Goal: Information Seeking & Learning: Learn about a topic

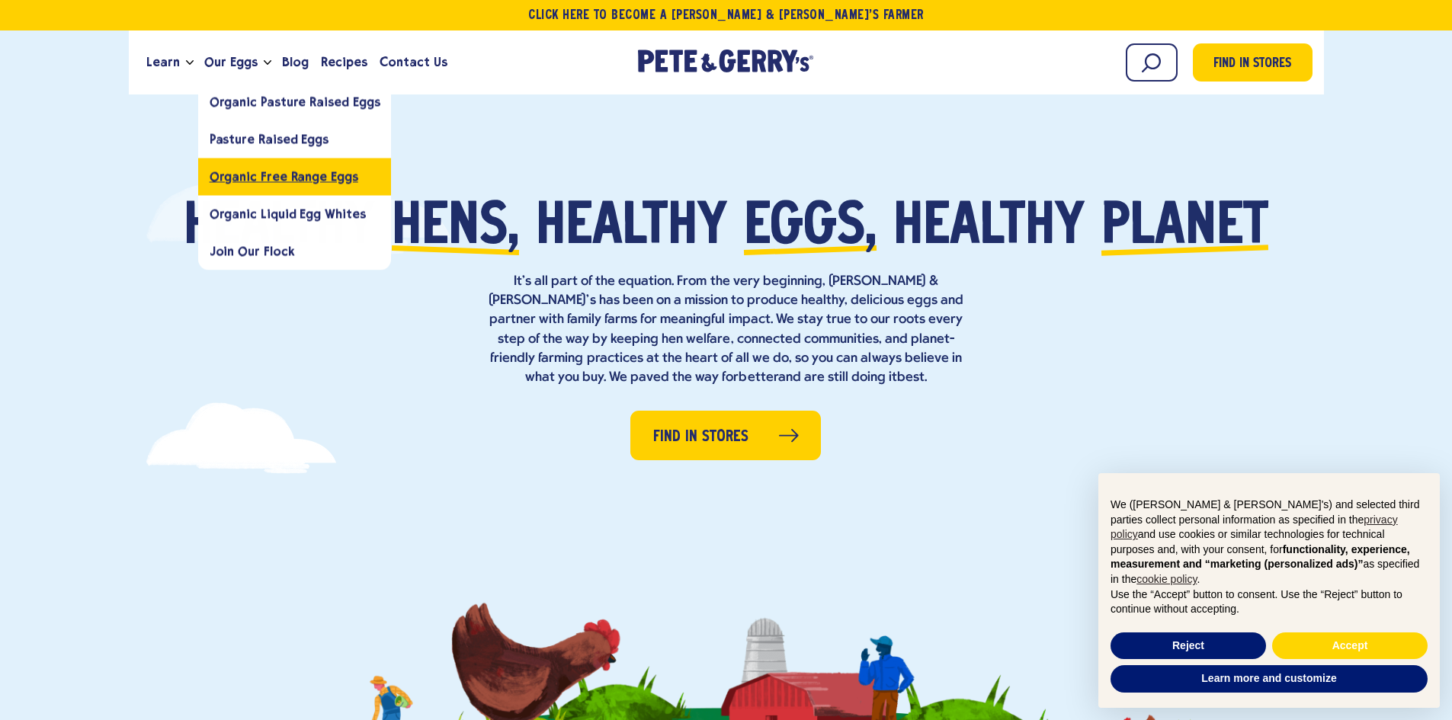
click at [283, 181] on span "Organic Free Range Eggs" at bounding box center [284, 176] width 149 height 14
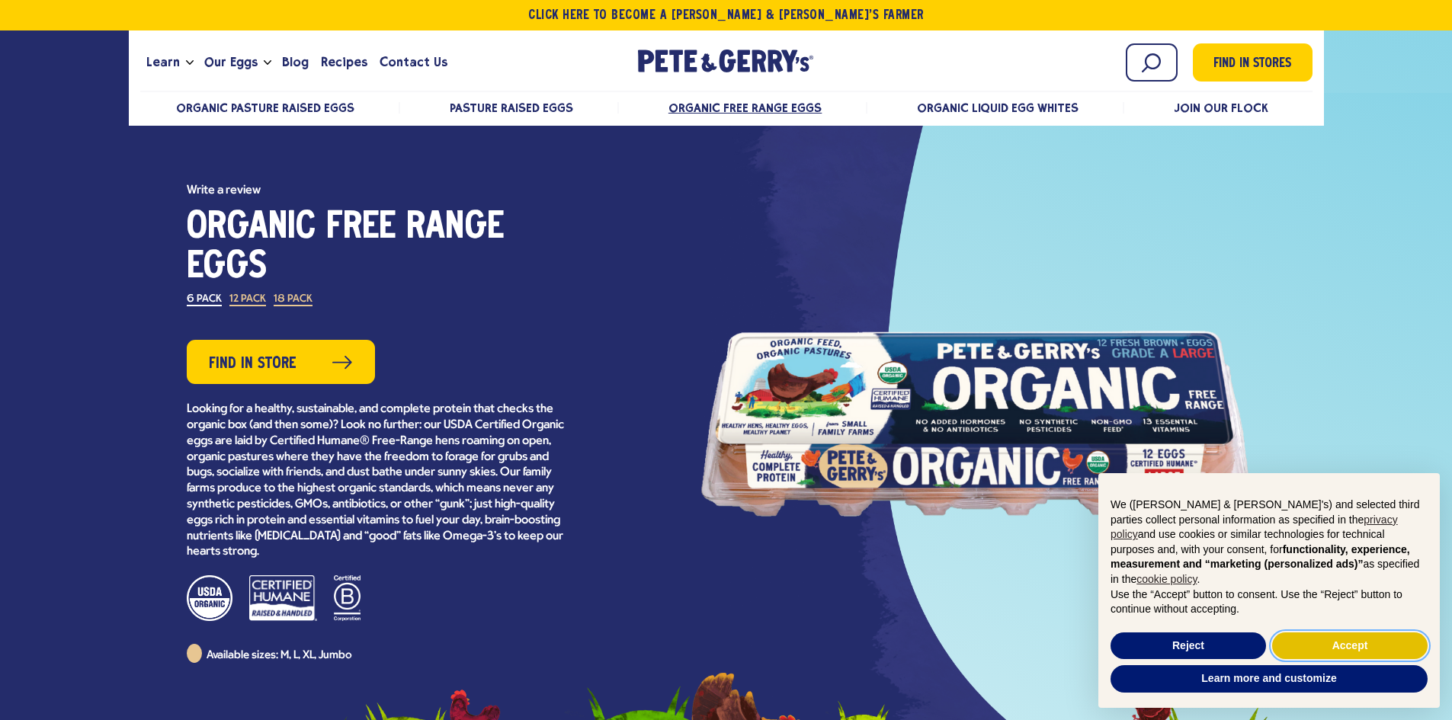
click at [1344, 649] on button "Accept" at bounding box center [1349, 646] width 155 height 27
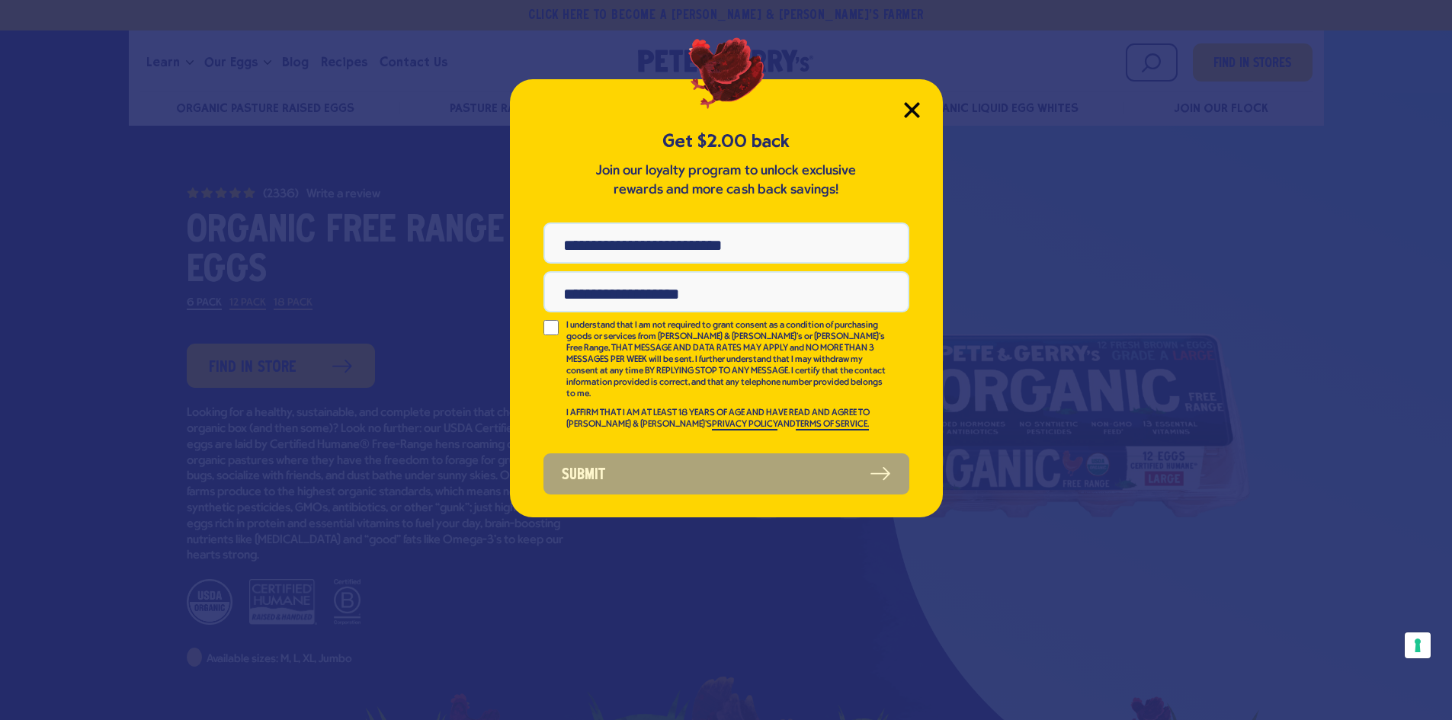
click at [910, 110] on icon "Close Modal" at bounding box center [912, 110] width 14 height 14
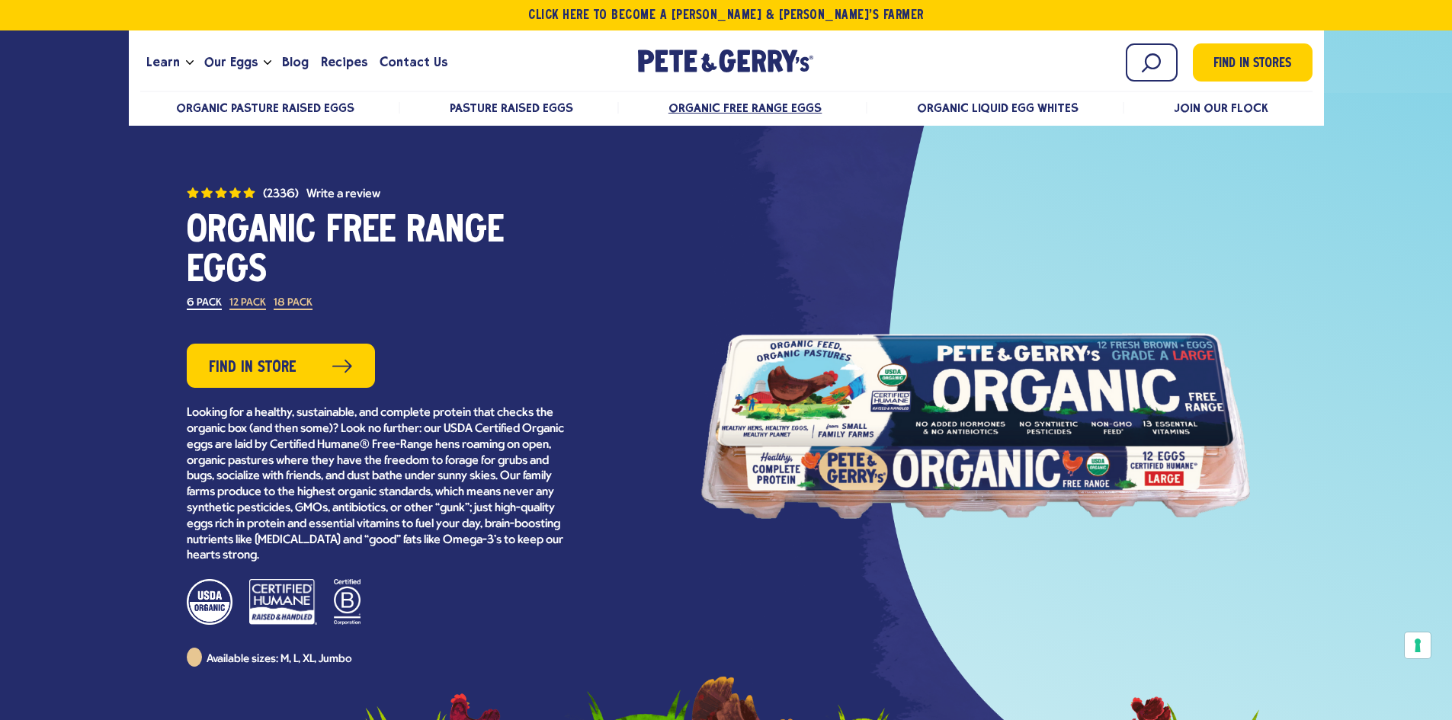
click at [245, 303] on label "12 Pack" at bounding box center [247, 304] width 37 height 12
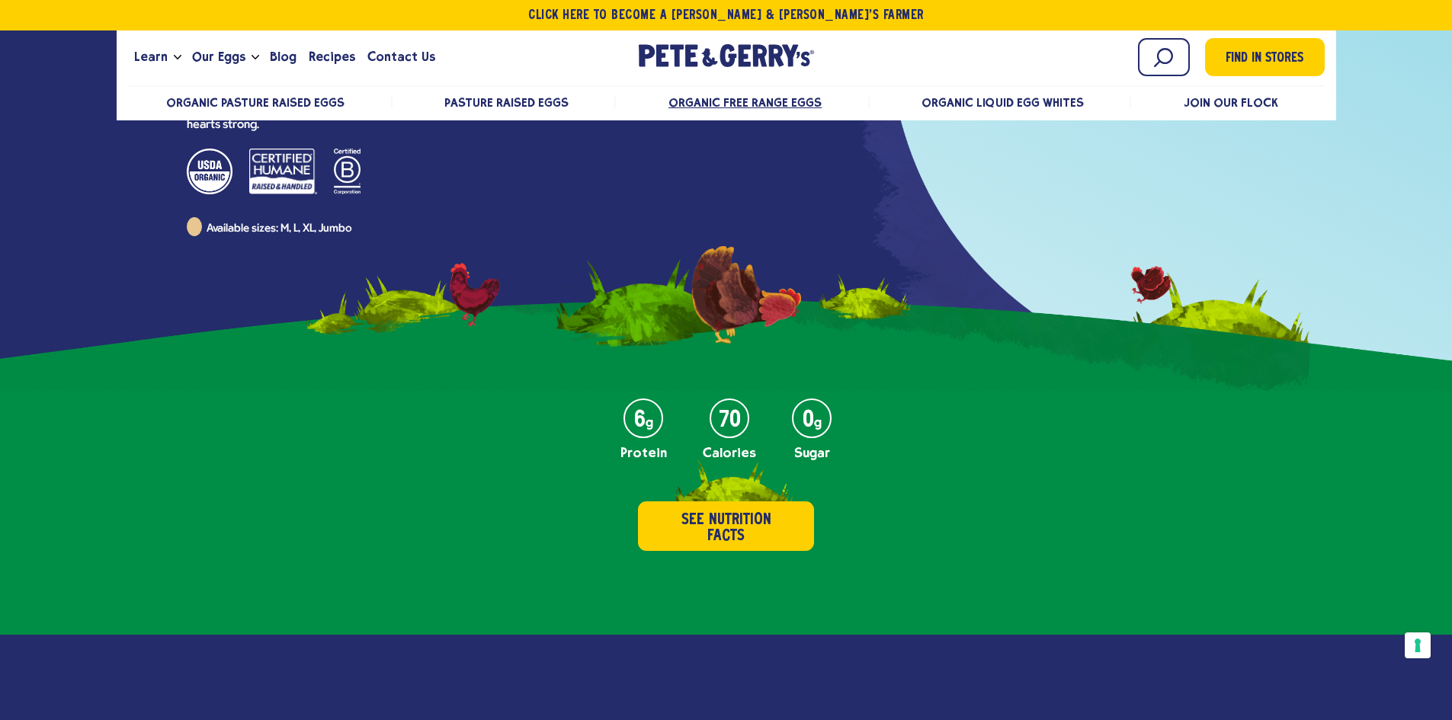
scroll to position [457, 0]
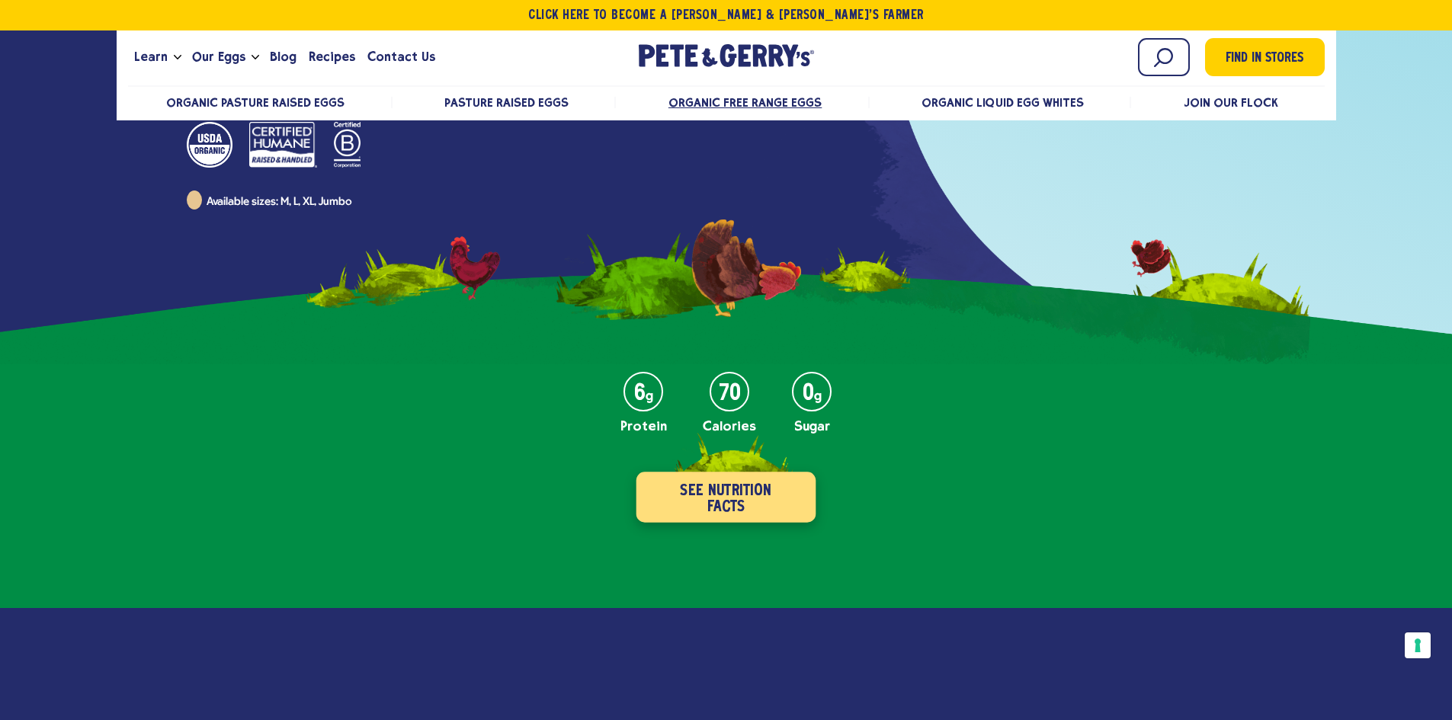
click at [779, 497] on button "See Nutrition Facts" at bounding box center [726, 498] width 180 height 50
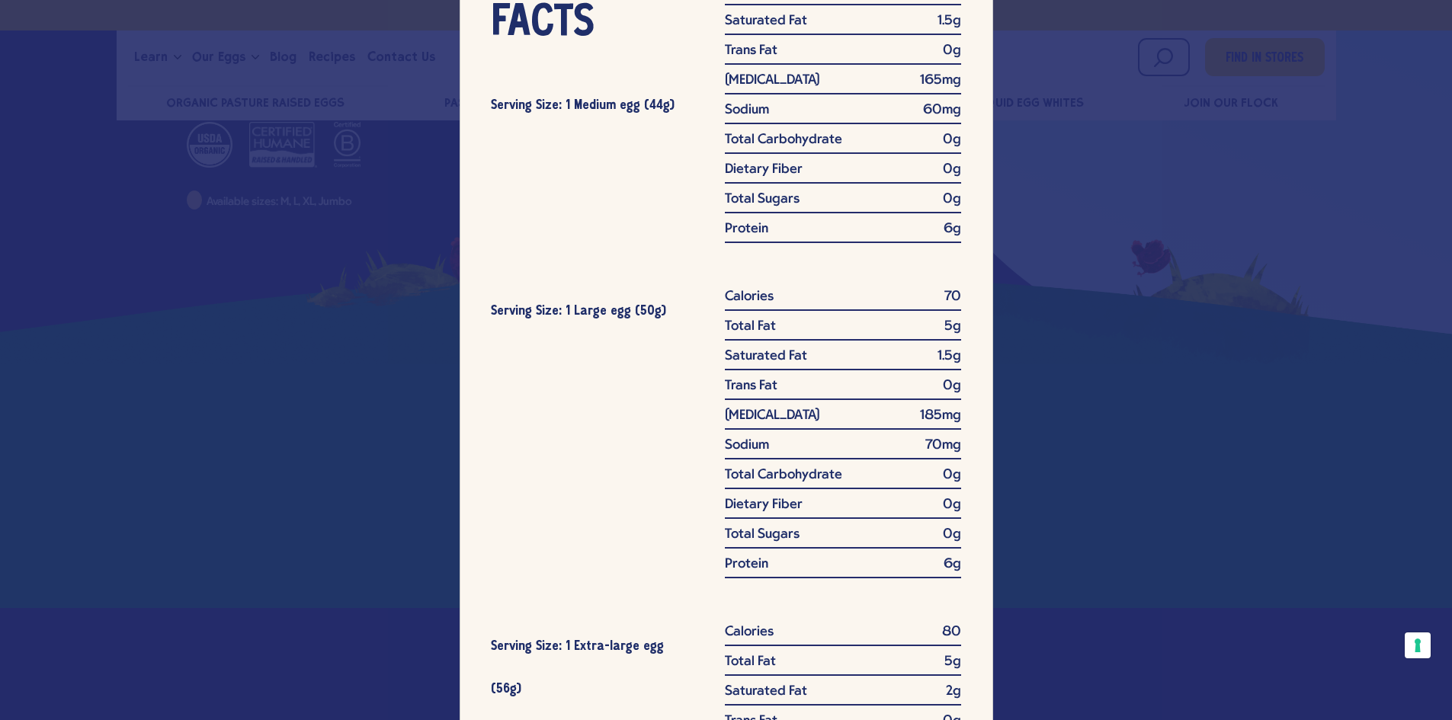
scroll to position [0, 0]
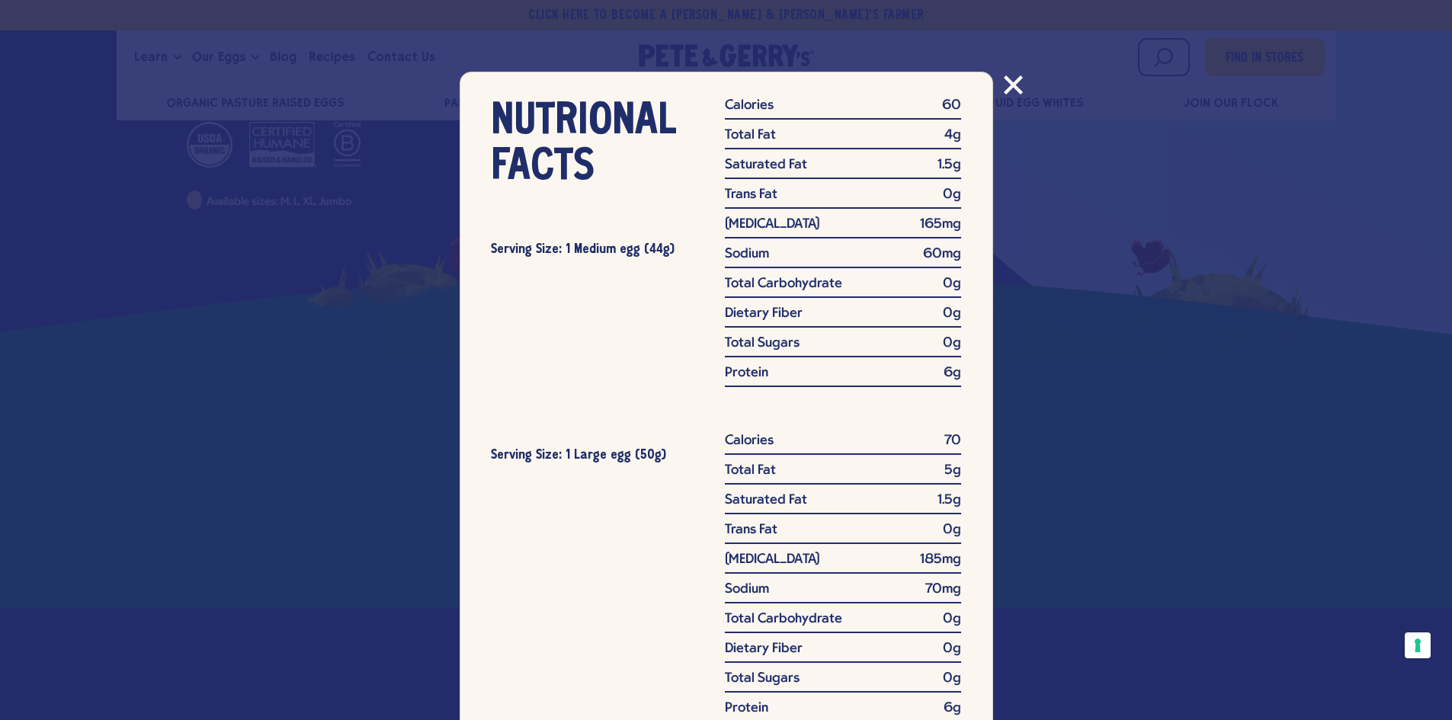
click at [1005, 83] on icon "Close modal" at bounding box center [1013, 85] width 17 height 17
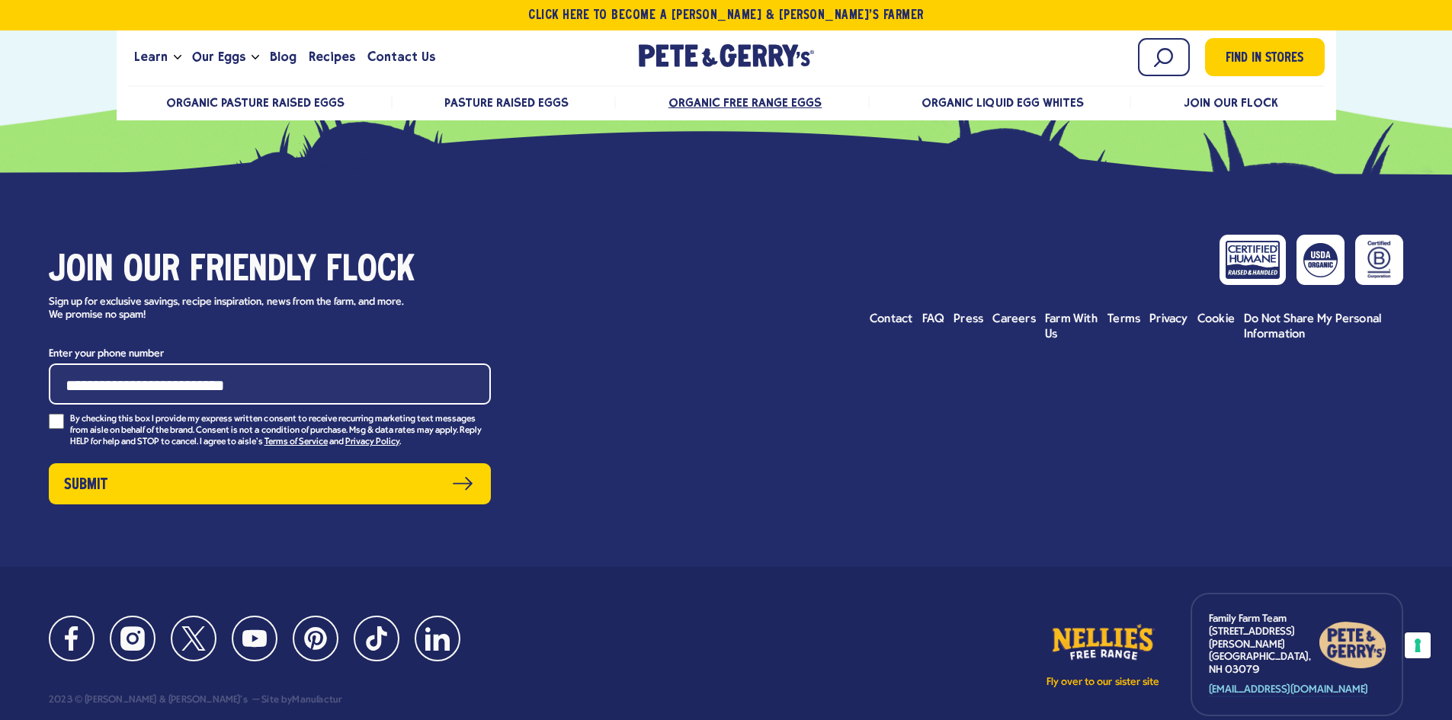
scroll to position [4789, 0]
